Goal: Task Accomplishment & Management: Manage account settings

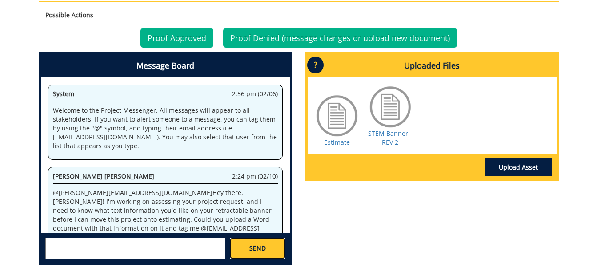
scroll to position [224529, 0]
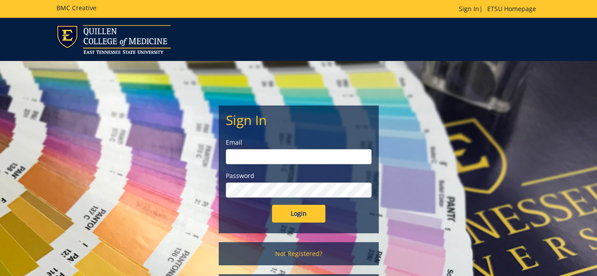
type input "[PERSON_NAME][EMAIL_ADDRESS][DOMAIN_NAME]"
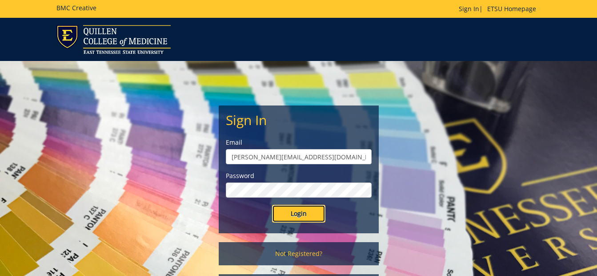
click at [298, 211] on input "Login" at bounding box center [298, 213] width 53 height 18
